Goal: Find specific page/section: Find specific page/section

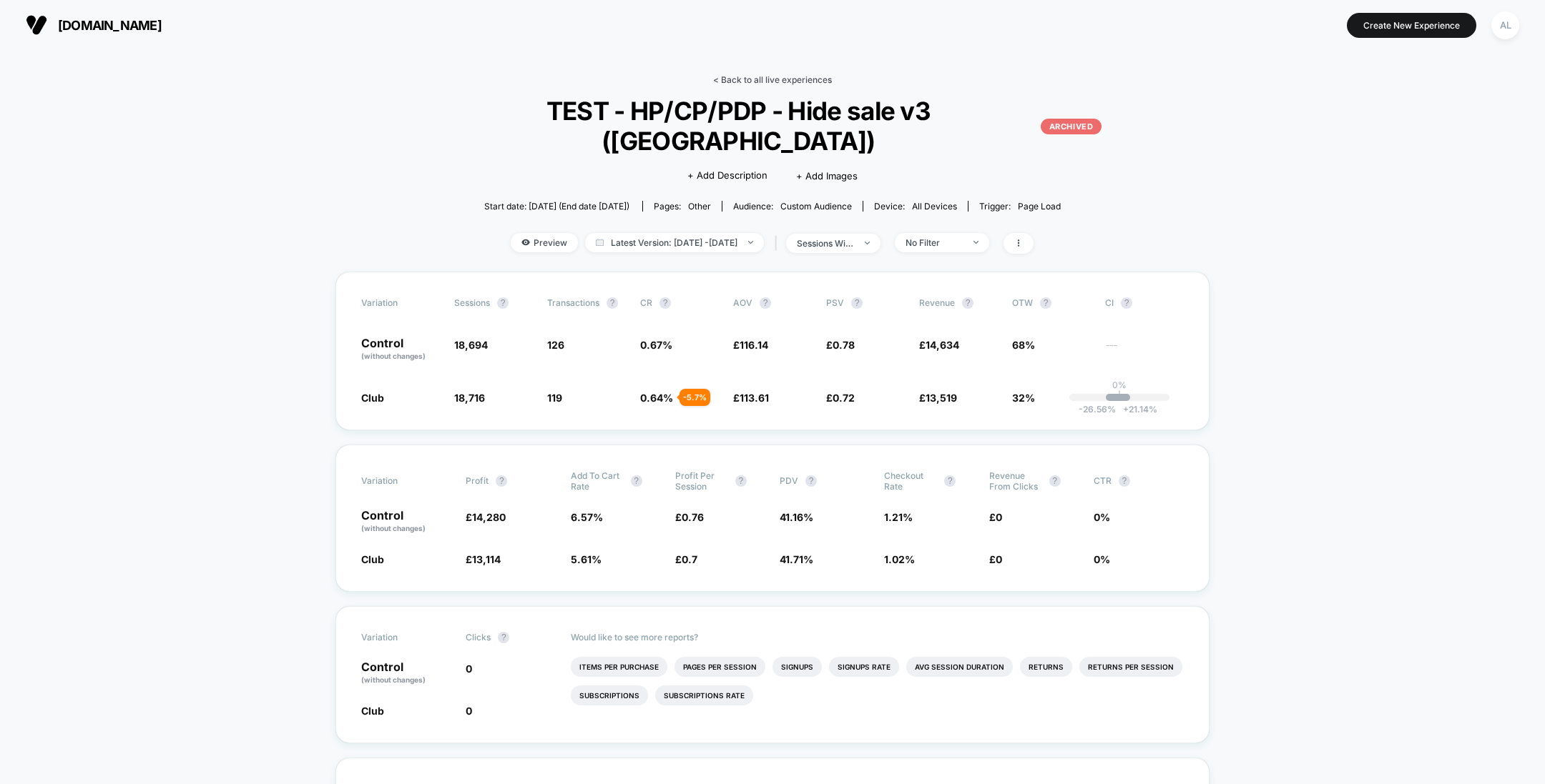
click at [768, 79] on link "< Back to all live experiences" at bounding box center [773, 79] width 119 height 11
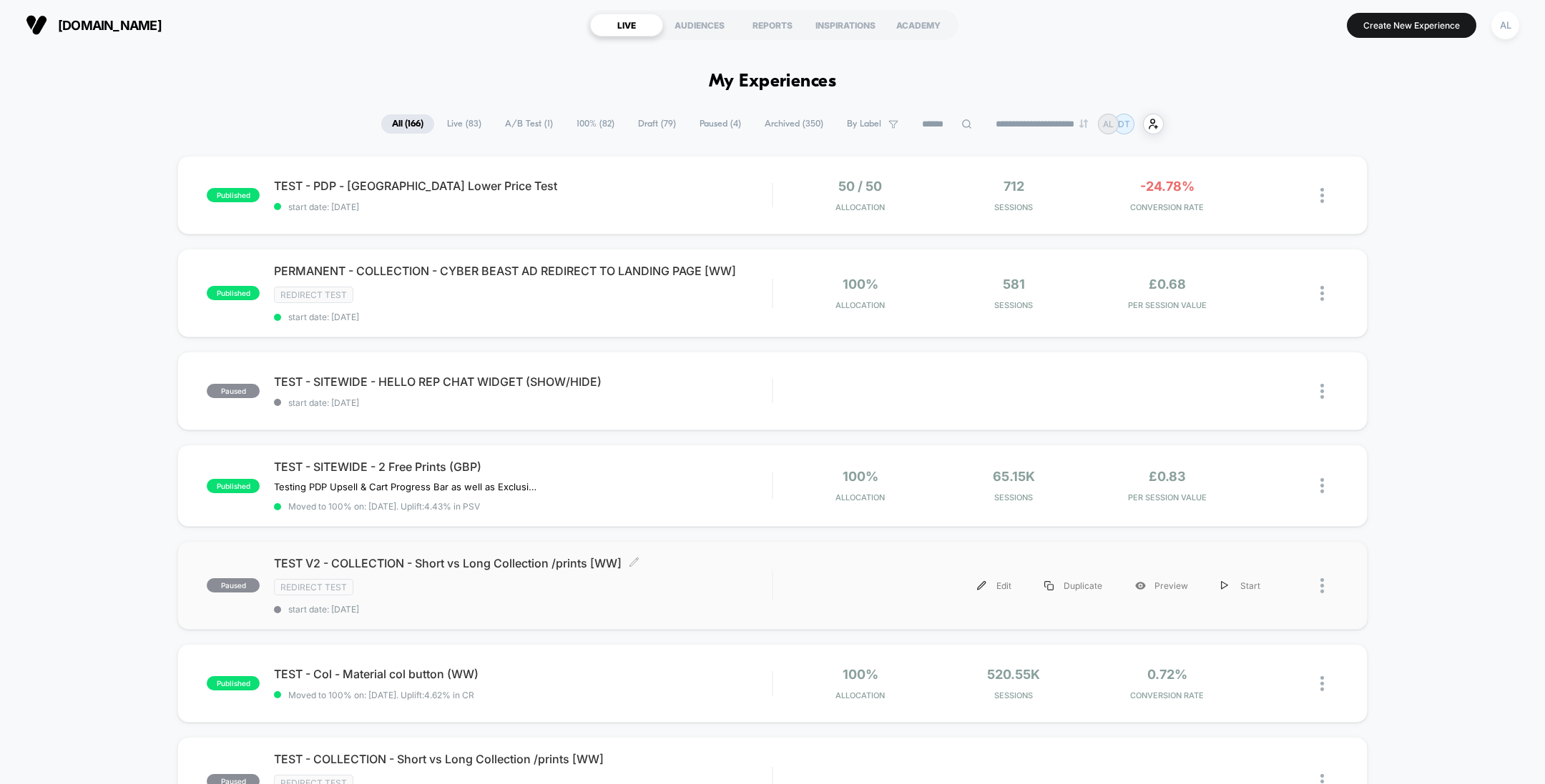
click at [675, 582] on div "Redirect Test" at bounding box center [522, 587] width 498 height 17
